Goal: Check status: Check status

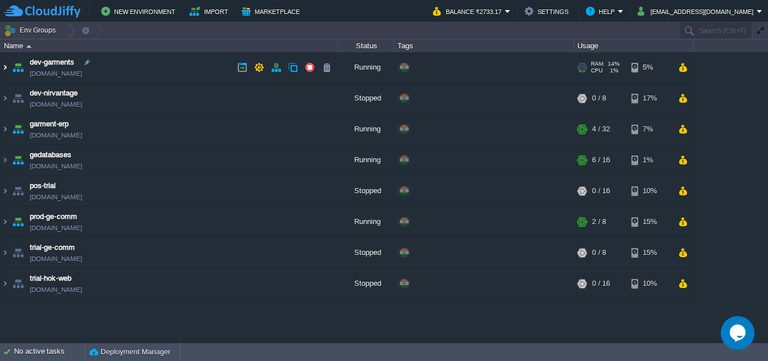
click at [4, 69] on img at bounding box center [5, 67] width 9 height 30
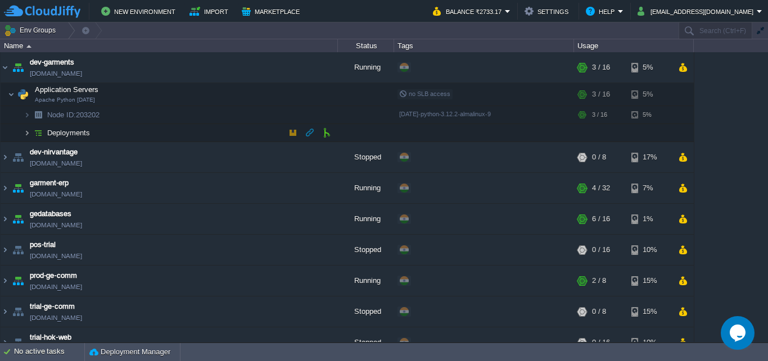
click at [24, 130] on img at bounding box center [27, 132] width 7 height 17
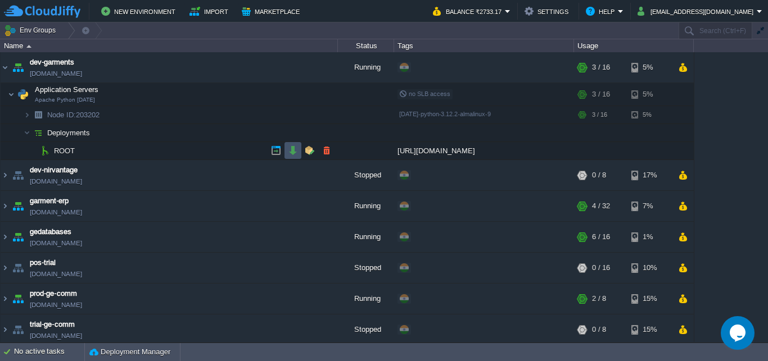
click at [292, 151] on button "button" at bounding box center [293, 151] width 10 height 10
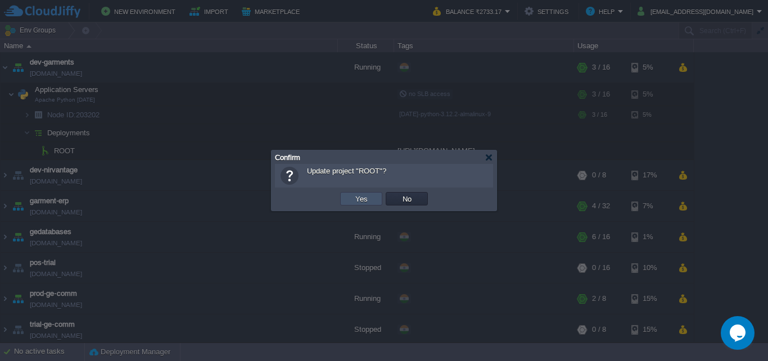
click at [365, 197] on button "Yes" at bounding box center [361, 199] width 19 height 10
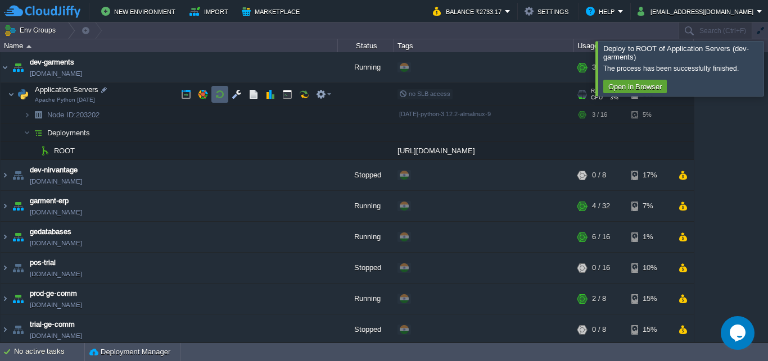
click at [221, 93] on button "button" at bounding box center [220, 94] width 10 height 10
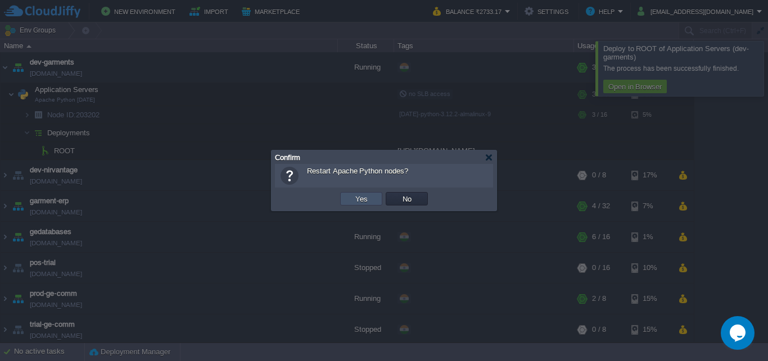
click at [364, 199] on button "Yes" at bounding box center [361, 199] width 19 height 10
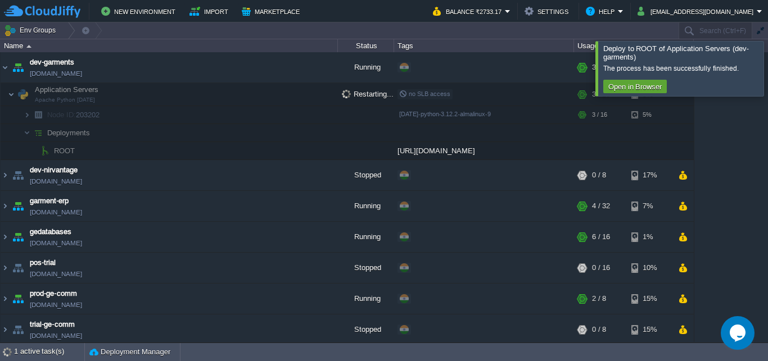
click at [767, 69] on div at bounding box center [781, 68] width 0 height 55
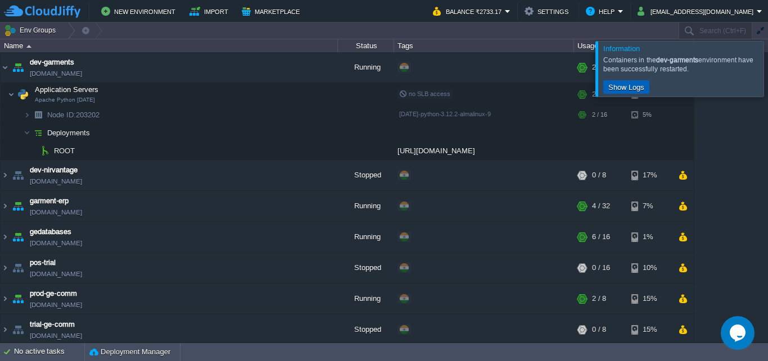
click at [636, 84] on button "Show Logs" at bounding box center [626, 87] width 43 height 10
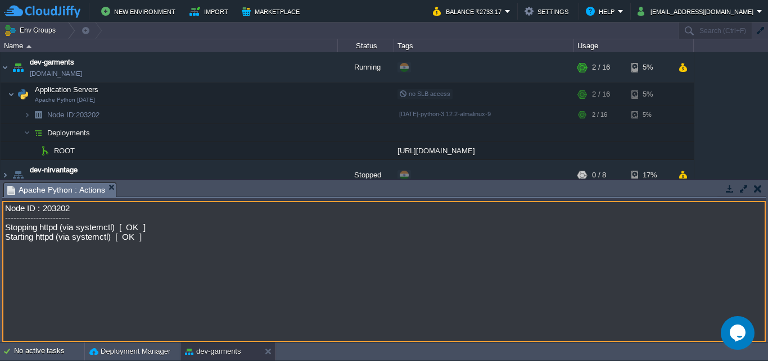
click at [758, 188] on button "button" at bounding box center [758, 189] width 8 height 10
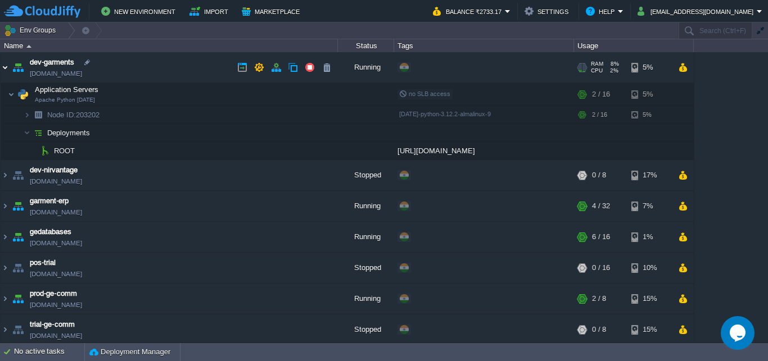
click at [6, 67] on img at bounding box center [5, 67] width 9 height 30
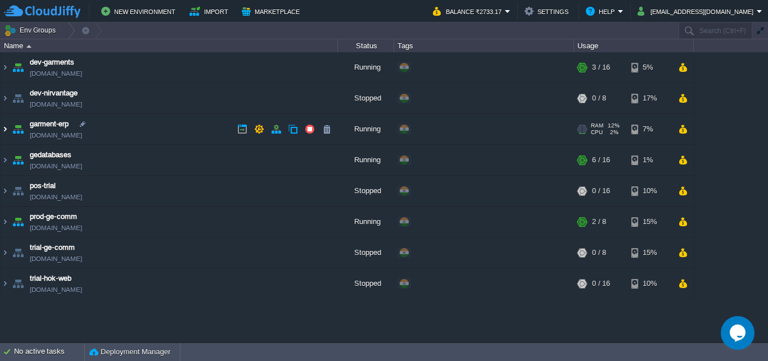
click at [6, 132] on img at bounding box center [5, 129] width 9 height 30
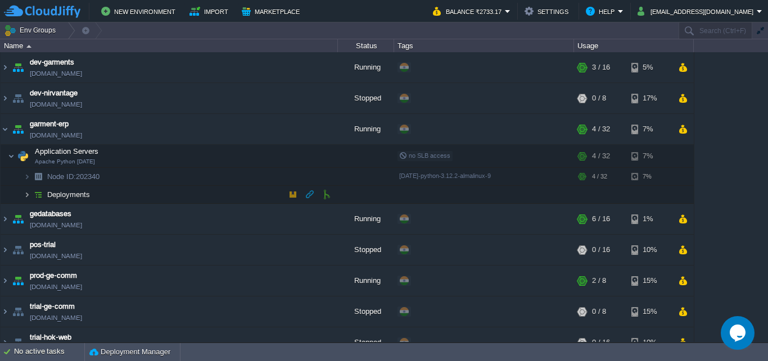
click at [25, 193] on img at bounding box center [27, 194] width 7 height 17
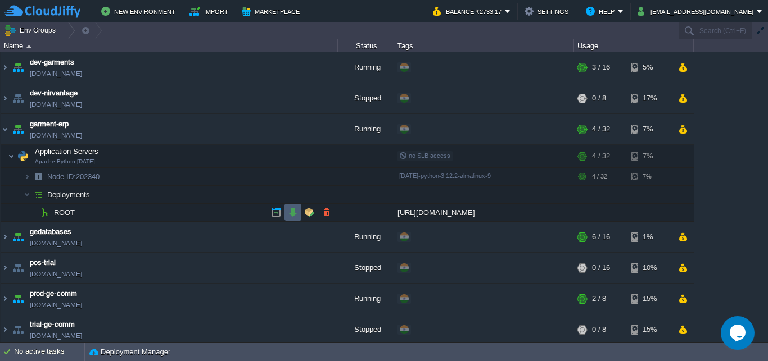
click at [289, 213] on button "button" at bounding box center [293, 212] width 10 height 10
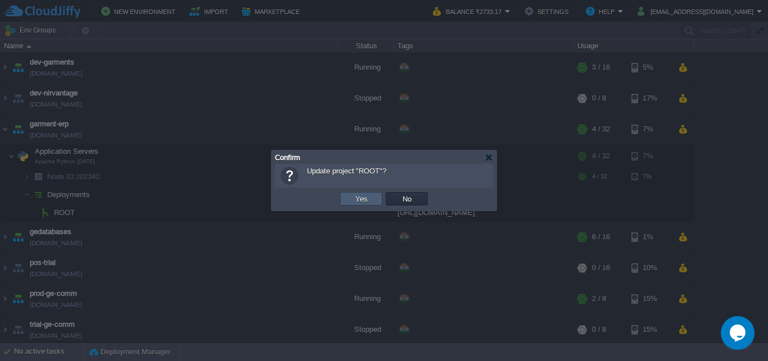
click at [362, 195] on button "Yes" at bounding box center [361, 199] width 19 height 10
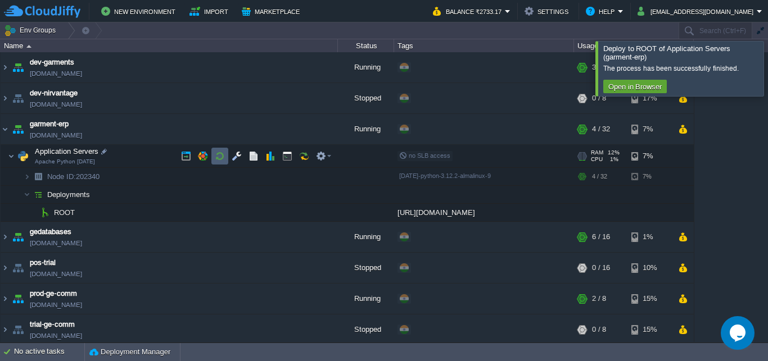
click at [219, 154] on button "button" at bounding box center [220, 156] width 10 height 10
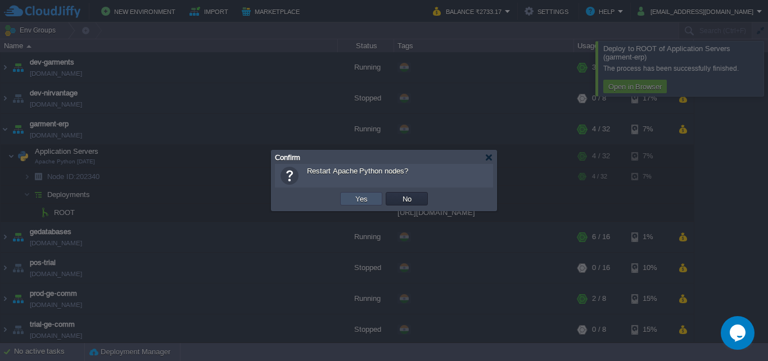
click at [359, 200] on button "Yes" at bounding box center [361, 199] width 19 height 10
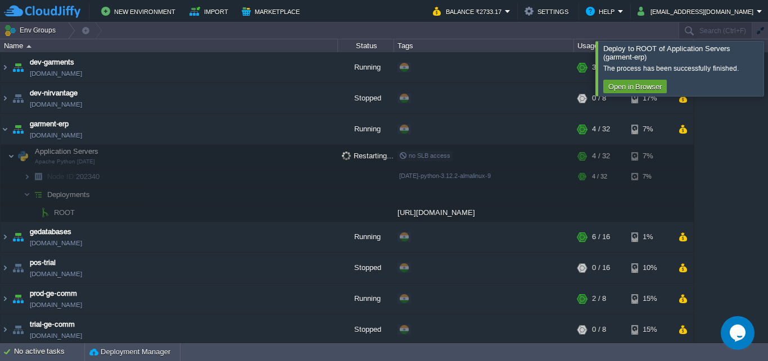
click at [767, 64] on div at bounding box center [781, 68] width 0 height 55
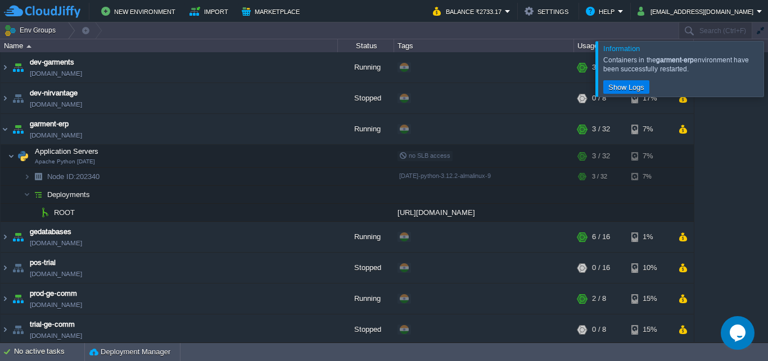
click at [767, 68] on div at bounding box center [781, 68] width 0 height 55
